Goal: Information Seeking & Learning: Check status

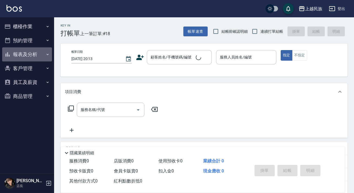
click at [26, 55] on button "報表及分析" at bounding box center [27, 54] width 50 height 14
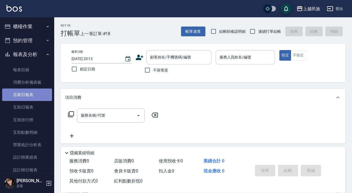
click at [33, 93] on link "店家日報表" at bounding box center [27, 94] width 50 height 12
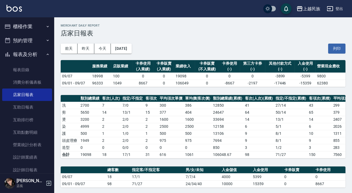
click at [39, 49] on button "報表及分析" at bounding box center [27, 54] width 50 height 14
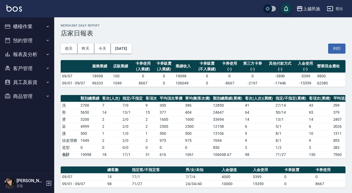
click at [34, 48] on button "報表及分析" at bounding box center [27, 54] width 50 height 14
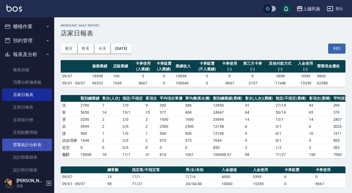
scroll to position [49, 0]
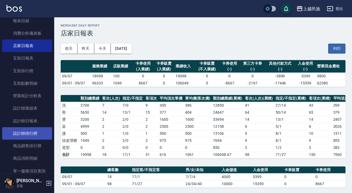
click at [36, 134] on link "設計師排行榜" at bounding box center [27, 133] width 50 height 12
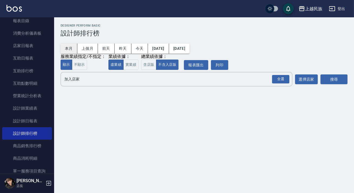
click at [71, 50] on button "本月" at bounding box center [69, 49] width 17 height 10
click at [143, 70] on div "上越民族 2025-09-01 - 2025-09-30 設計師排行榜 列印時間： 2025-09-07-20:13 Designer Perform Bas…" at bounding box center [204, 56] width 300 height 78
click at [146, 68] on button "含店販" at bounding box center [148, 65] width 15 height 11
drag, startPoint x: 282, startPoint y: 79, endPoint x: 298, endPoint y: 80, distance: 16.3
click at [282, 79] on div "全選" at bounding box center [280, 79] width 17 height 8
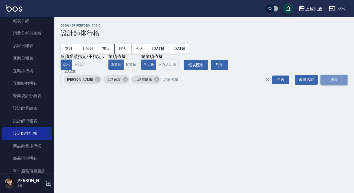
click at [330, 80] on button "搜尋" at bounding box center [334, 80] width 27 height 10
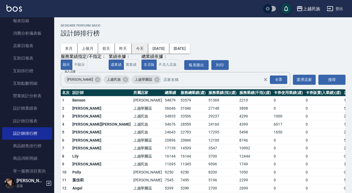
click at [141, 49] on button "今天" at bounding box center [140, 49] width 17 height 10
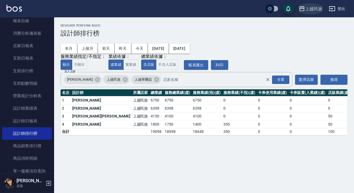
click at [312, 7] on div "上越民族" at bounding box center [313, 8] width 17 height 7
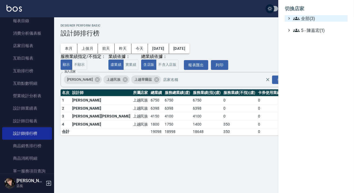
click at [302, 18] on span "全部(3)" at bounding box center [319, 18] width 52 height 6
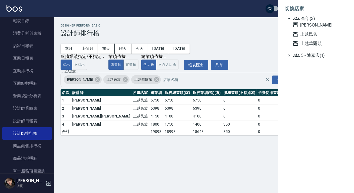
click at [279, 33] on ul "切換店家 全部(3) 上越三和 上越民族 上越華爾茲 5 - 陳嘉宏(1)" at bounding box center [316, 30] width 76 height 61
click at [268, 45] on div at bounding box center [177, 96] width 354 height 193
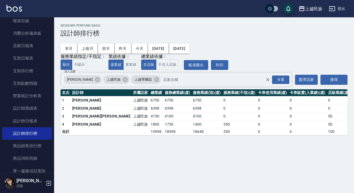
click at [11, 12] on link at bounding box center [13, 9] width 15 height 8
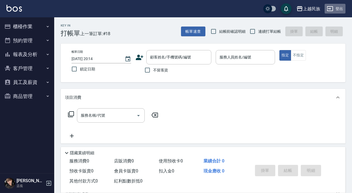
click at [340, 8] on button "登出" at bounding box center [334, 9] width 21 height 10
